Goal: Transaction & Acquisition: Purchase product/service

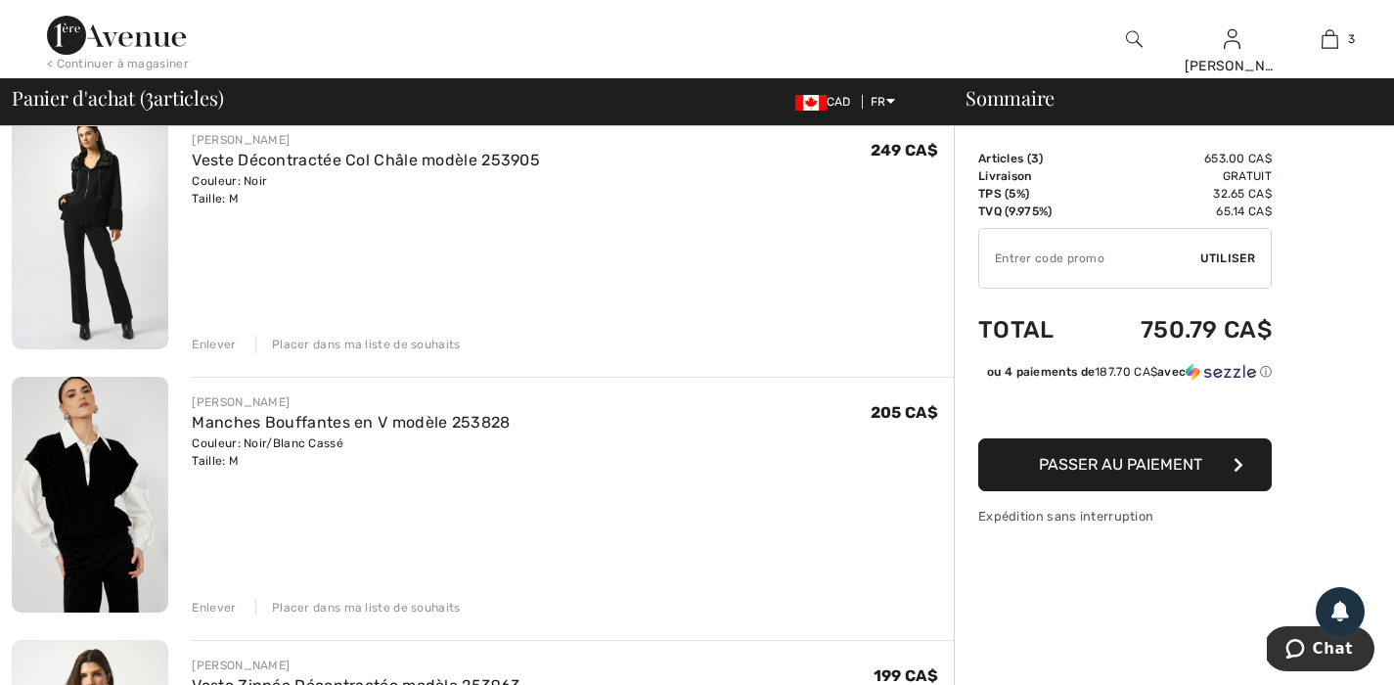
scroll to position [485, 0]
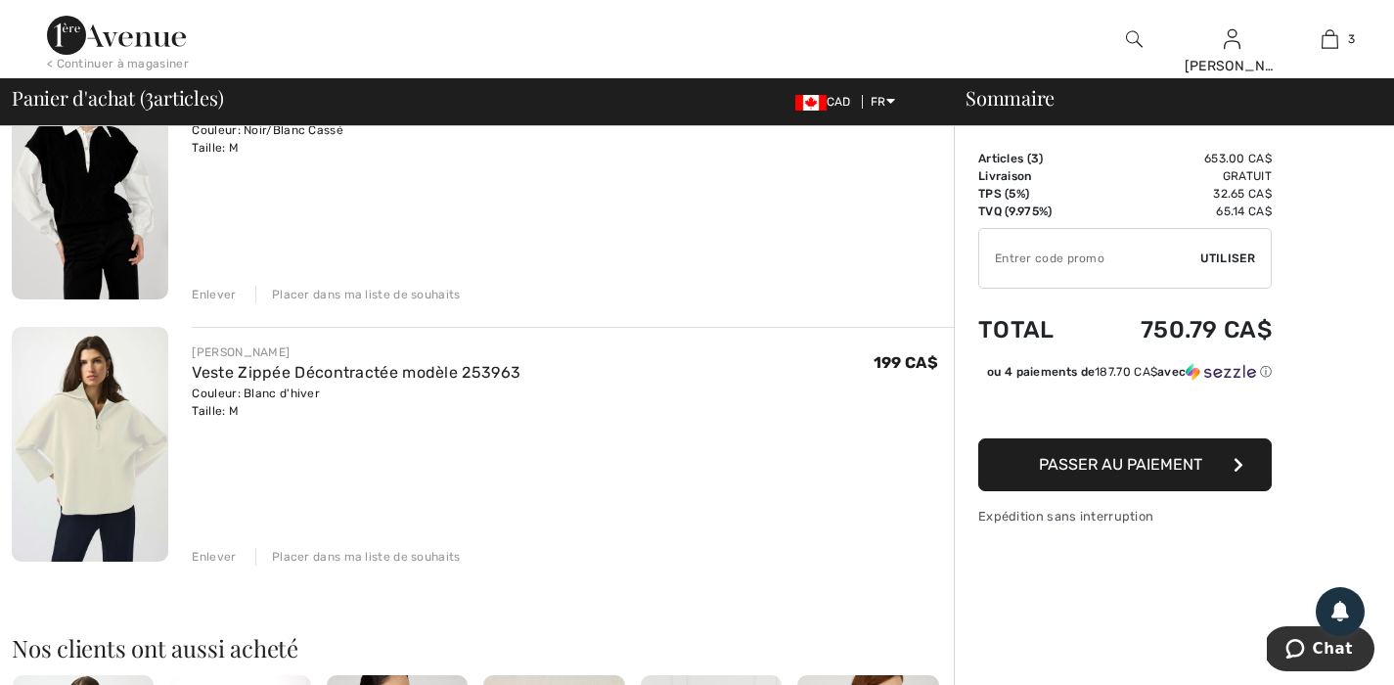
click at [129, 417] on img at bounding box center [90, 444] width 157 height 235
click at [157, 196] on img at bounding box center [90, 182] width 157 height 236
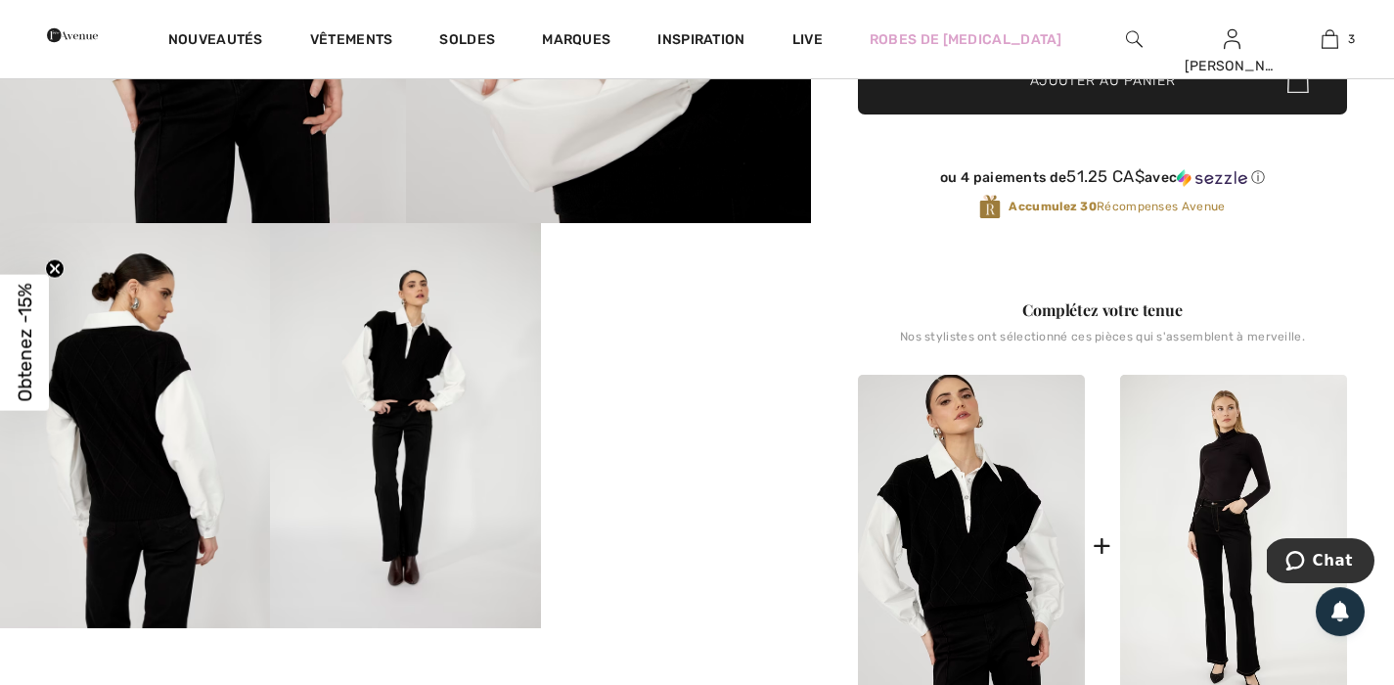
scroll to position [563, 0]
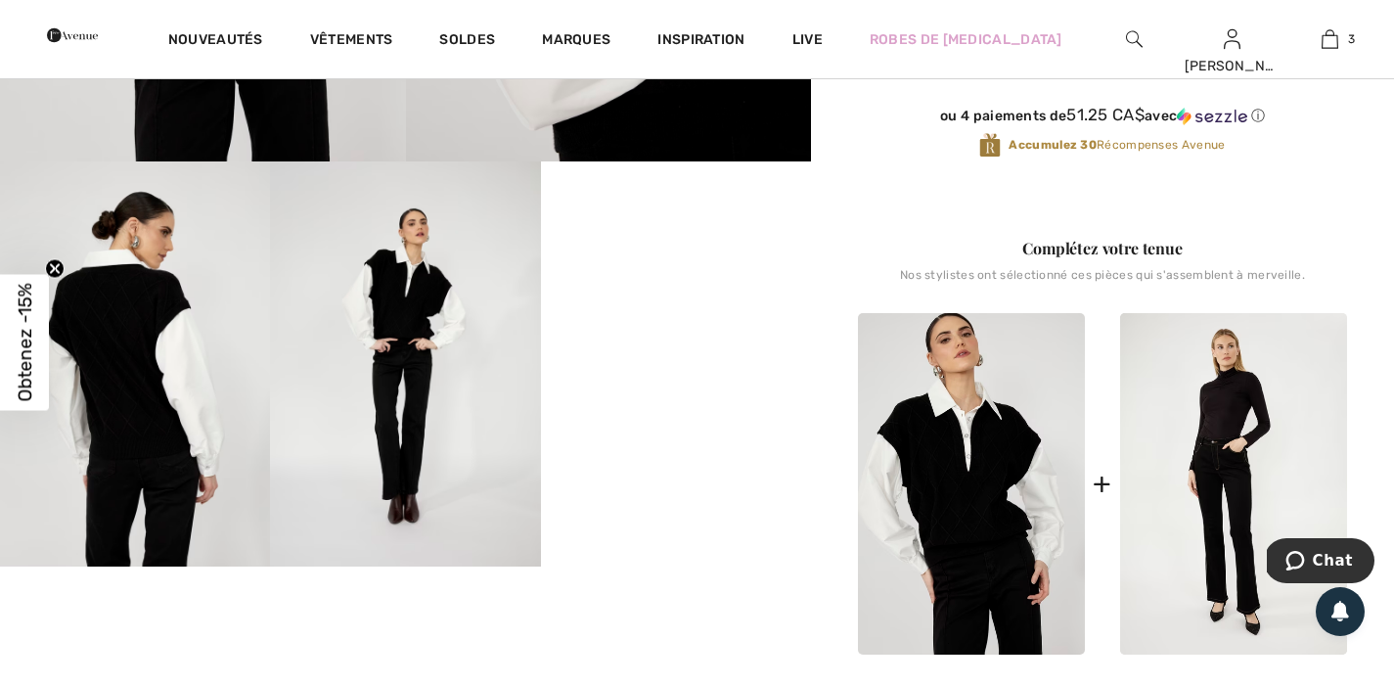
click at [664, 296] on video "Your browser does not support the video tag." at bounding box center [676, 228] width 270 height 135
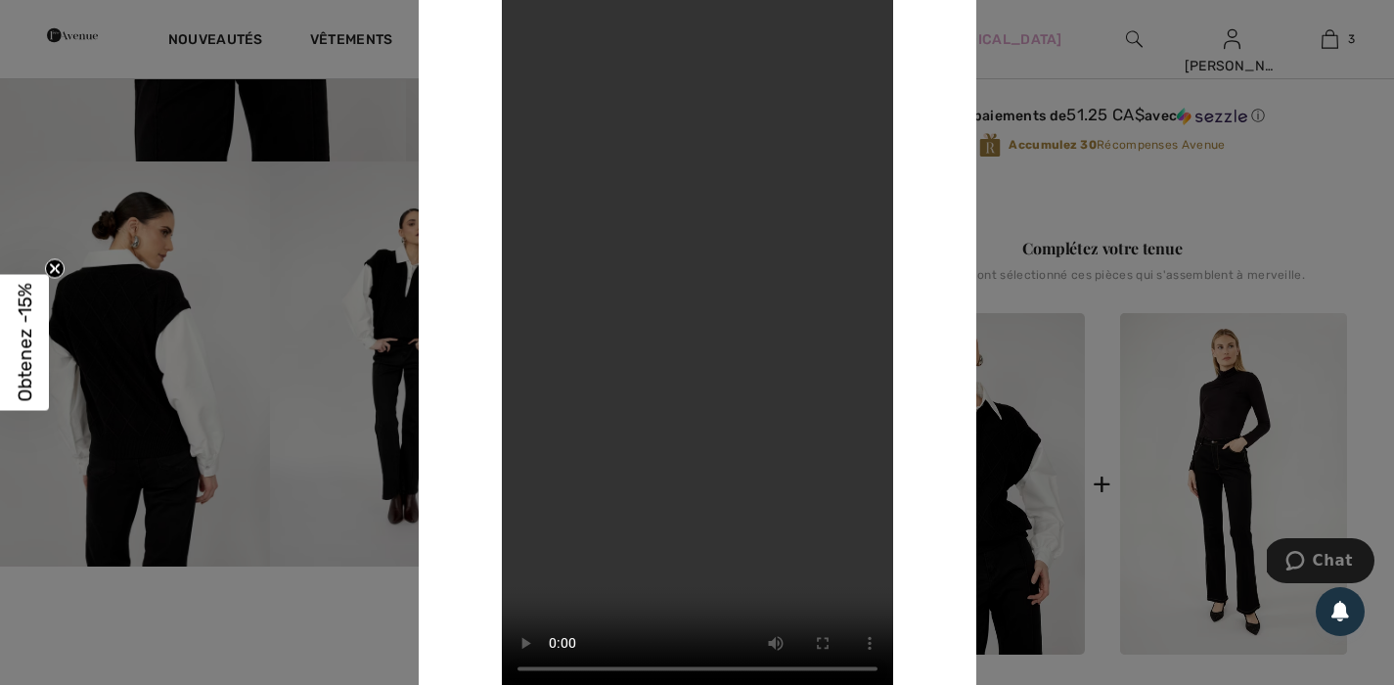
click at [292, 216] on div at bounding box center [697, 342] width 1394 height 685
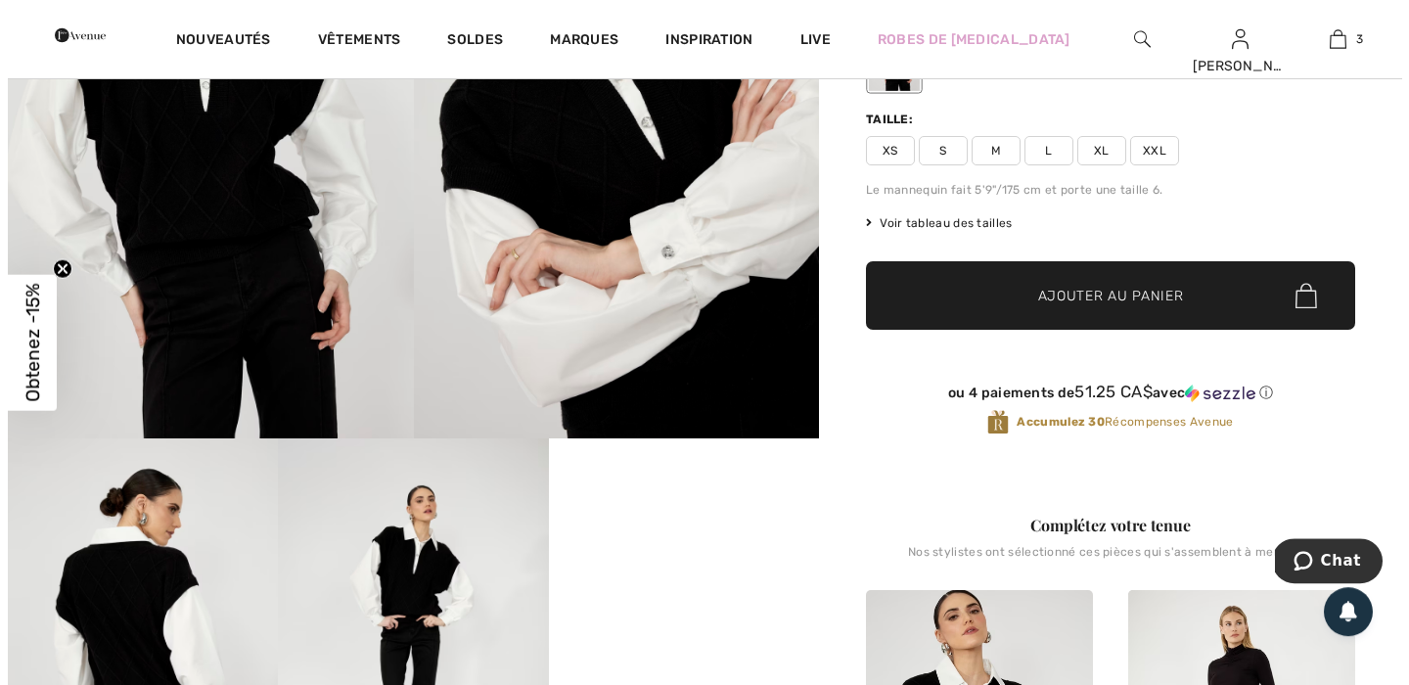
scroll to position [282, 0]
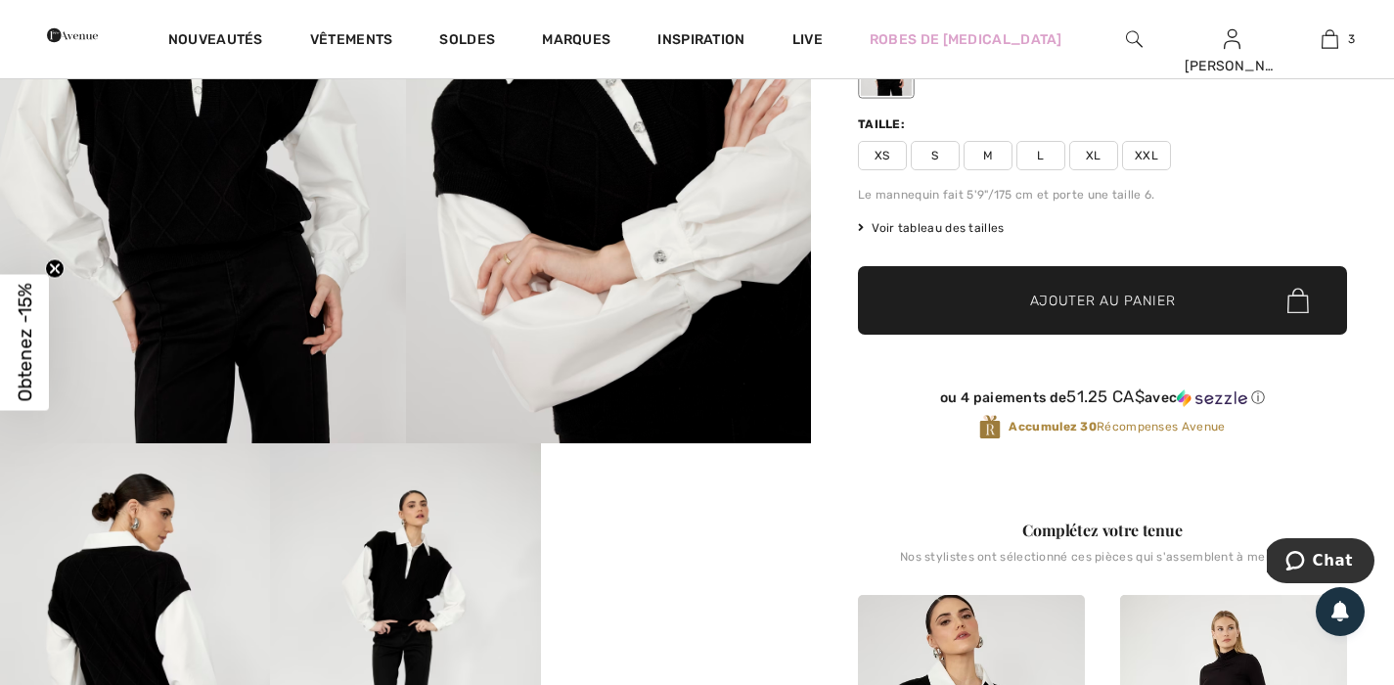
click at [609, 230] on img at bounding box center [609, 139] width 406 height 608
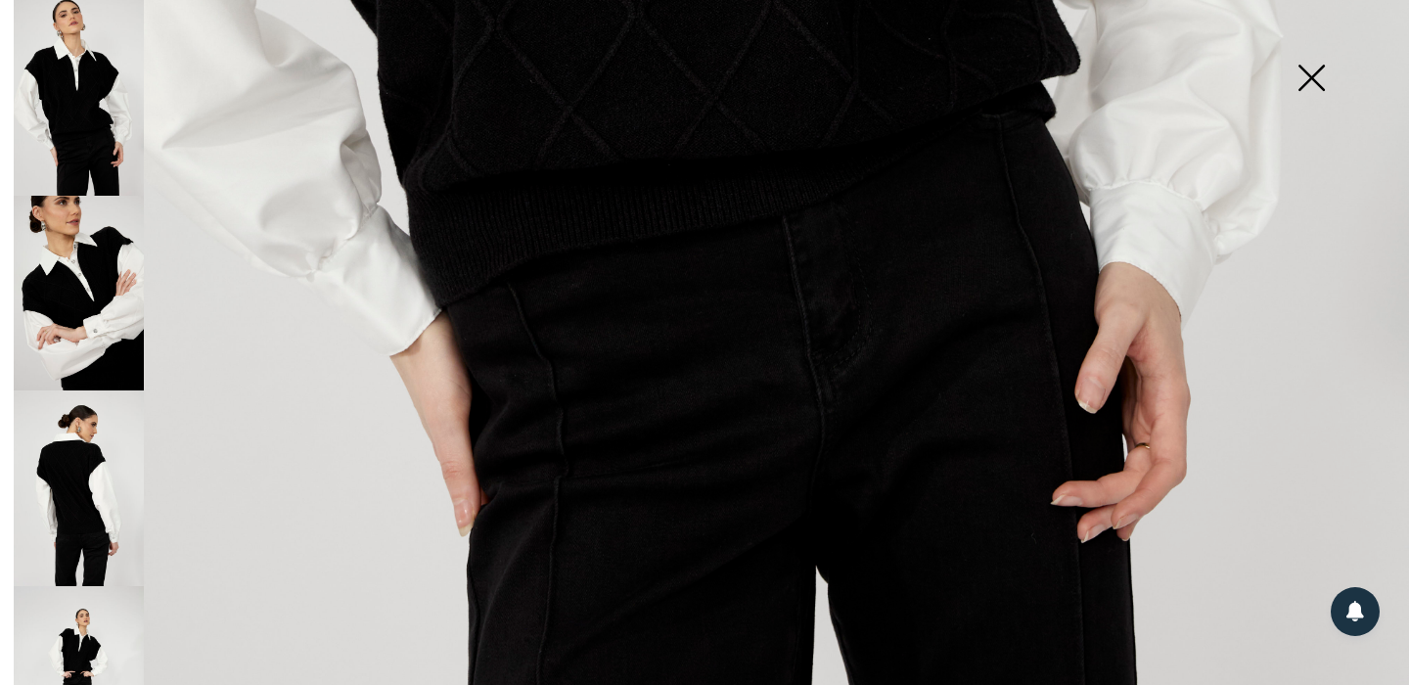
scroll to position [1208, 0]
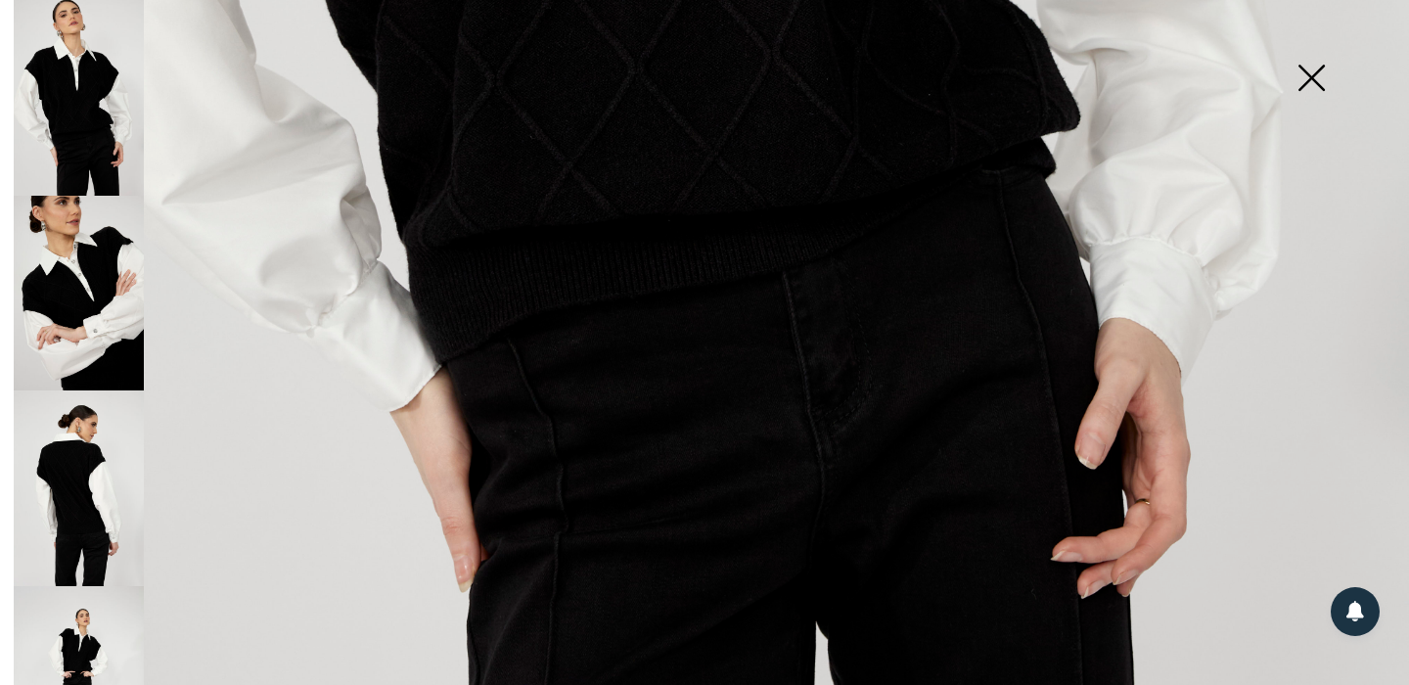
click at [72, 296] on img at bounding box center [79, 294] width 130 height 196
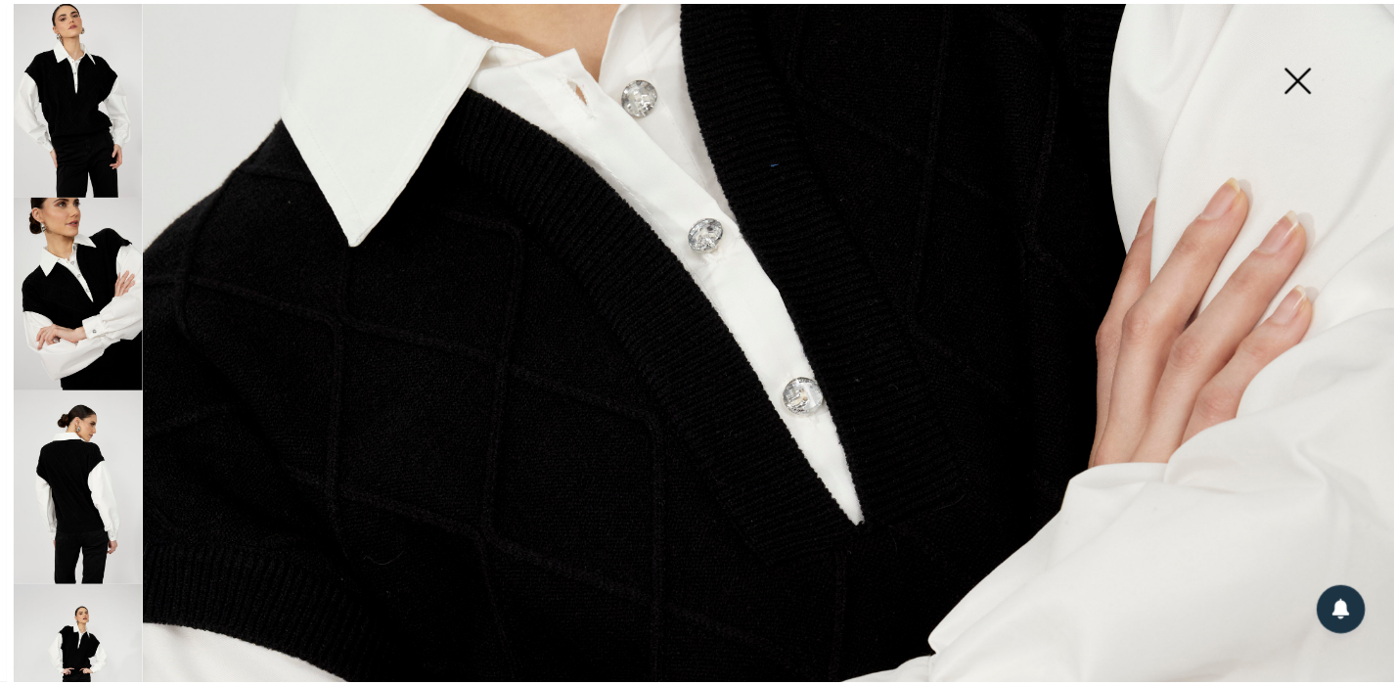
scroll to position [613, 0]
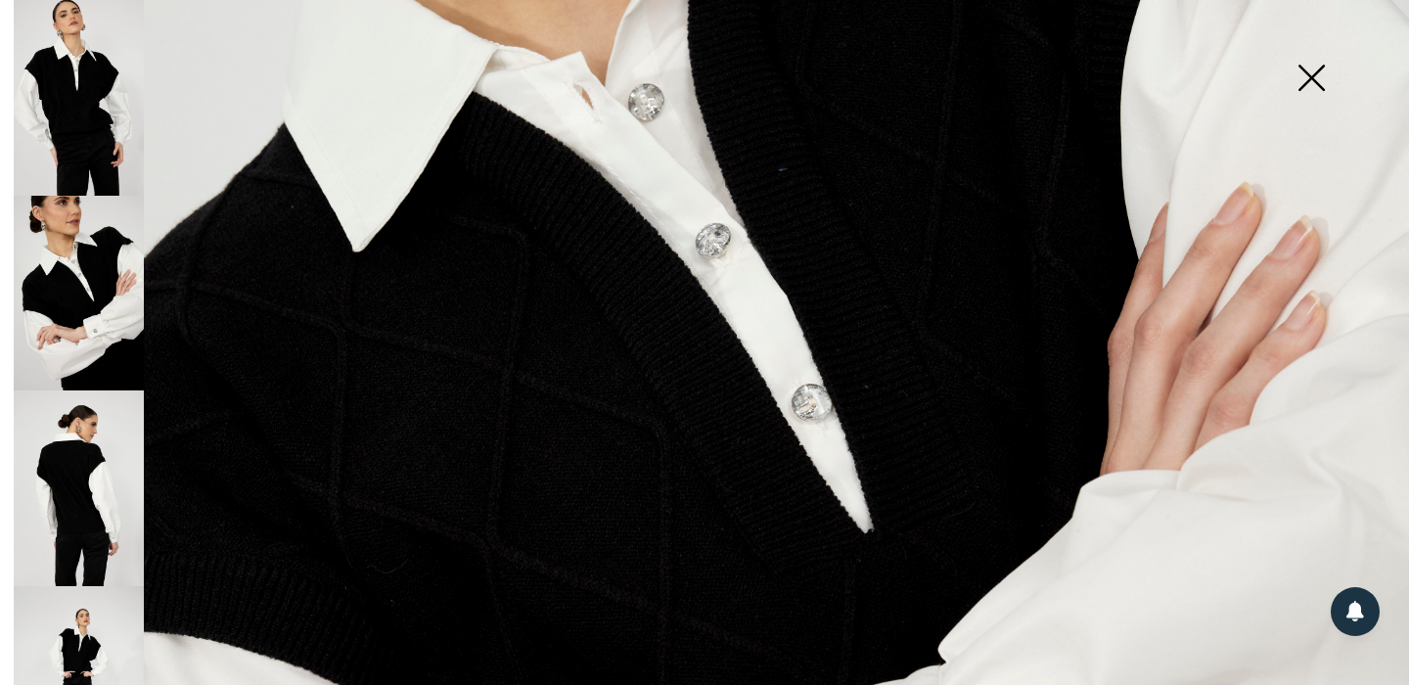
click at [108, 128] on img at bounding box center [79, 98] width 130 height 196
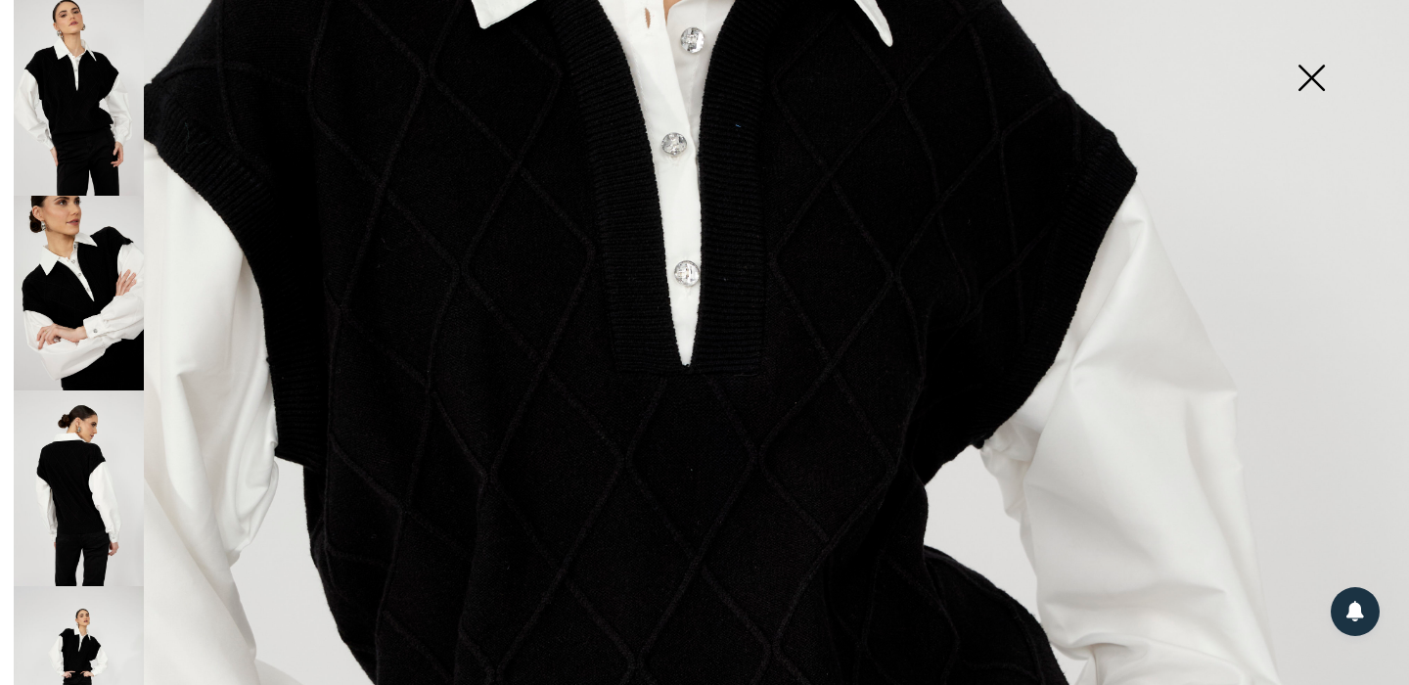
click at [1320, 76] on img at bounding box center [1311, 79] width 98 height 101
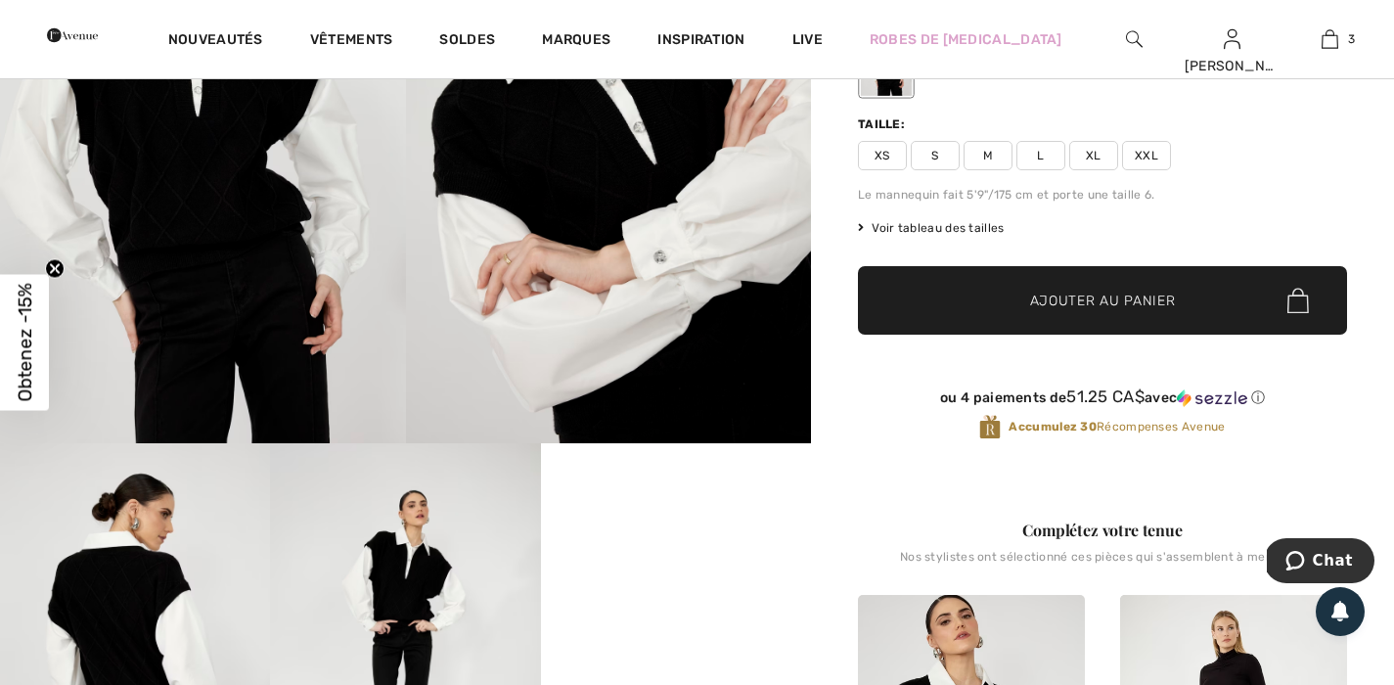
click at [1061, 457] on div "ou 4 paiements de 51.25 CA$ avec ⓘ Accumulez 30 Récompenses Avenue" at bounding box center [1102, 418] width 489 height 108
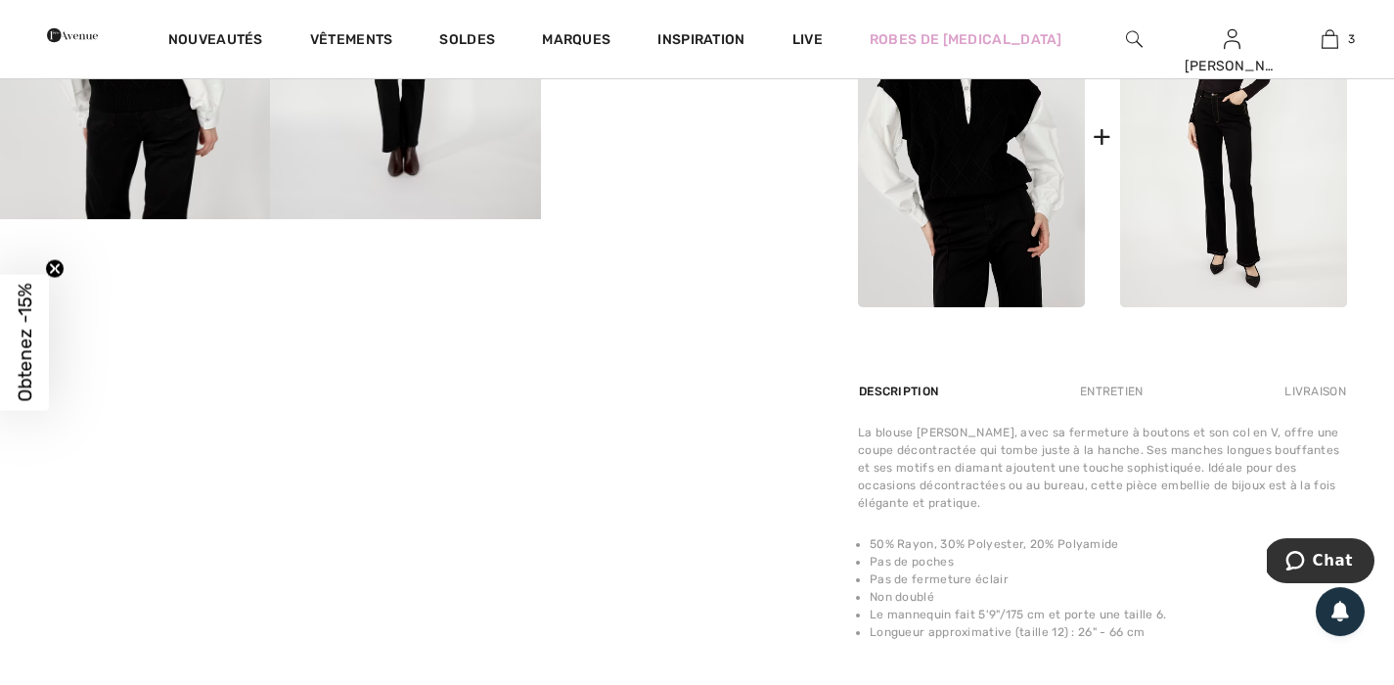
scroll to position [1017, 0]
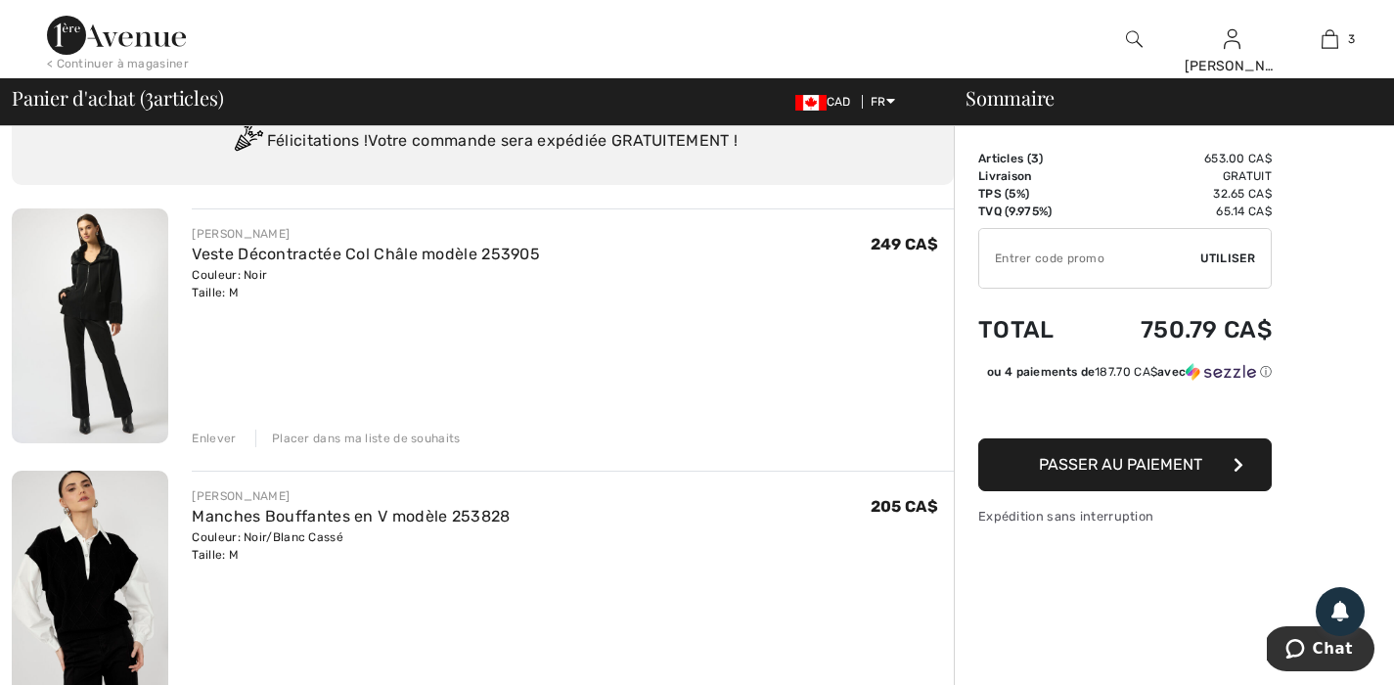
click at [145, 270] on img at bounding box center [90, 325] width 157 height 235
